Goal: Information Seeking & Learning: Learn about a topic

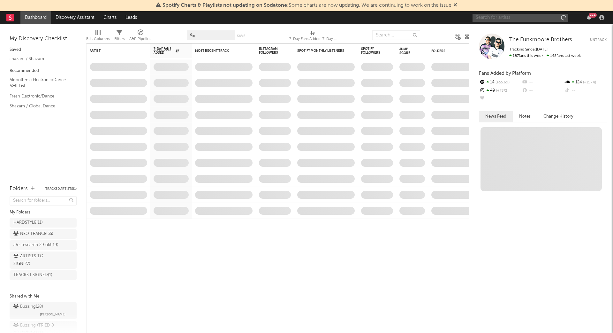
click at [510, 17] on input "text" at bounding box center [520, 18] width 96 height 8
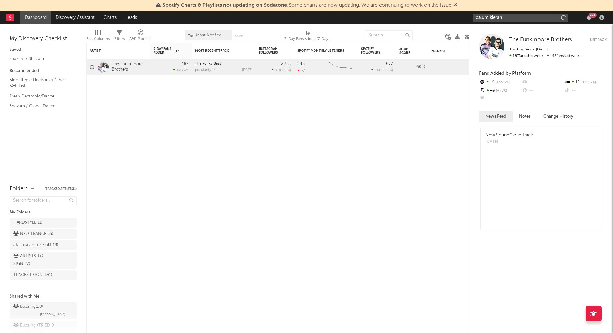
type input "calum kieran"
click at [511, 15] on input "calum kieran" at bounding box center [520, 18] width 96 height 8
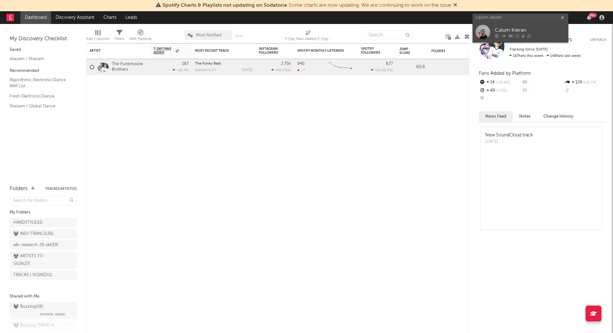
click at [505, 28] on div "Calum Kieran" at bounding box center [530, 30] width 70 height 8
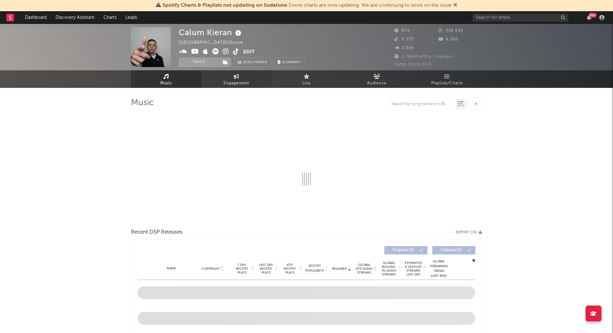
select select "6m"
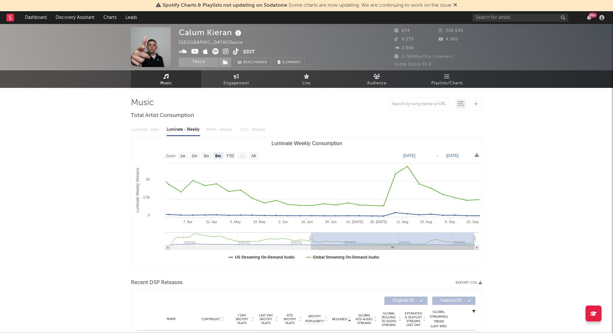
click at [237, 51] on icon at bounding box center [236, 51] width 6 height 6
